Goal: Transaction & Acquisition: Download file/media

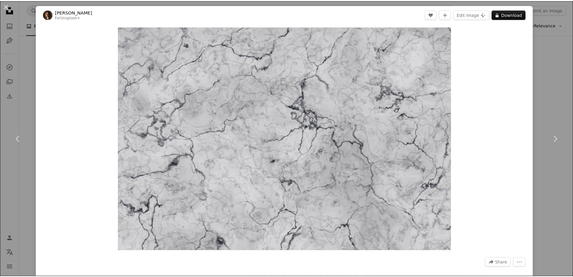
scroll to position [1724, 0]
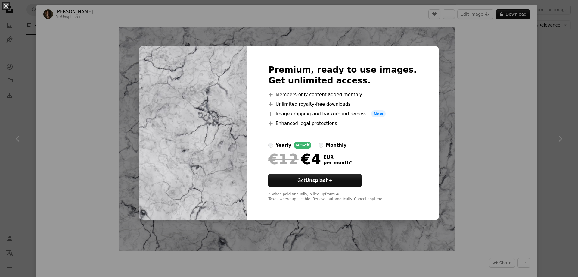
click at [498, 103] on div "An X shape Premium, ready to use images. Get unlimited access. A plus sign Memb…" at bounding box center [289, 138] width 578 height 277
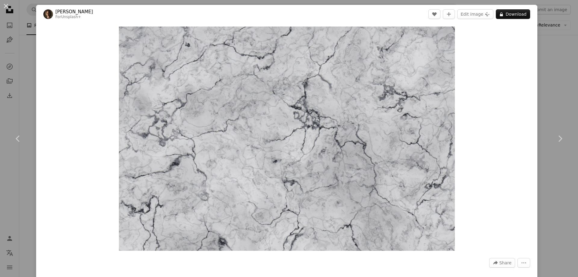
click at [45, 58] on div "Zoom in" at bounding box center [286, 138] width 501 height 230
click at [23, 62] on div "An X shape Chevron left Chevron right [PERSON_NAME] For Unsplash+ A heart A plu…" at bounding box center [289, 138] width 578 height 277
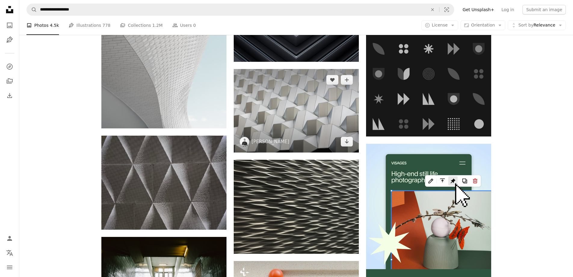
scroll to position [1874, 0]
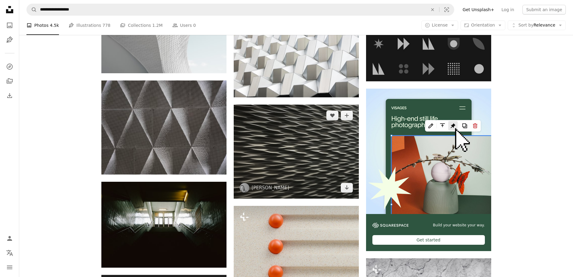
click at [300, 147] on img at bounding box center [296, 151] width 125 height 94
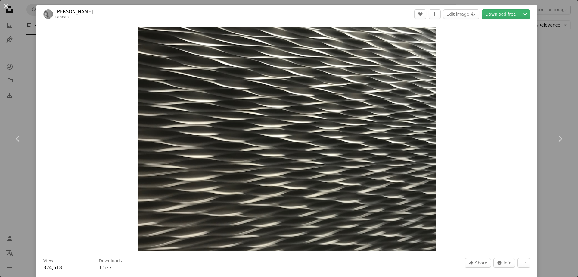
click at [543, 90] on div "An X shape Chevron left Chevron right [PERSON_NAME] sannah A heart A plus sign …" at bounding box center [289, 138] width 578 height 277
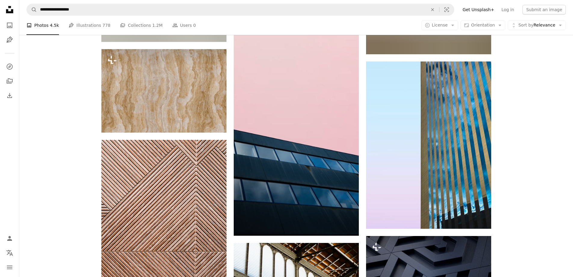
scroll to position [7351, 0]
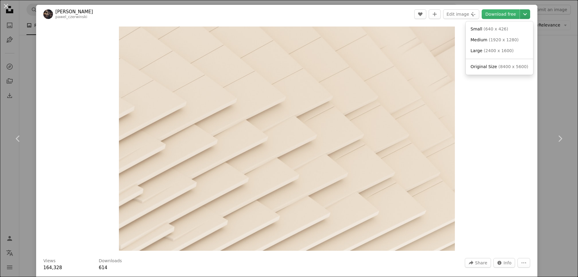
click at [522, 15] on icon "Chevron down" at bounding box center [525, 14] width 10 height 7
click at [503, 40] on span "( 1920 x 1280 )" at bounding box center [503, 39] width 30 height 5
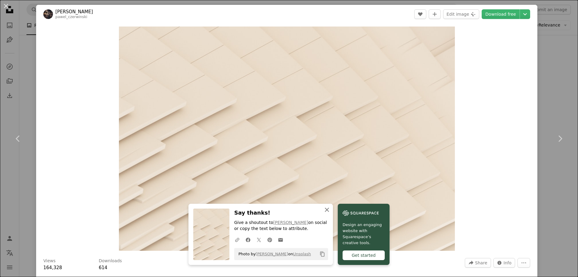
click at [330, 212] on icon "An X shape" at bounding box center [326, 209] width 7 height 7
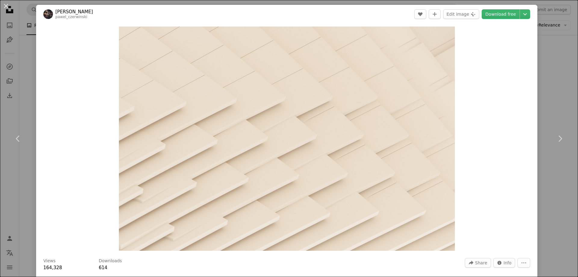
click at [548, 16] on div "An X shape Chevron left Chevron right [PERSON_NAME] pawel_czerwinski A heart A …" at bounding box center [289, 138] width 578 height 277
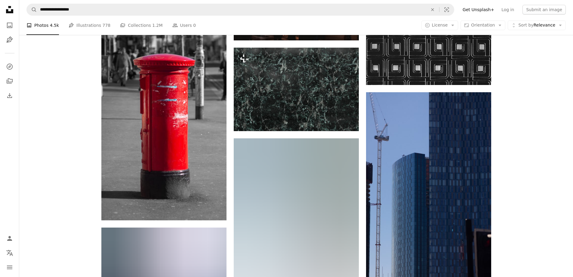
scroll to position [14664, 0]
